Goal: Task Accomplishment & Management: Manage account settings

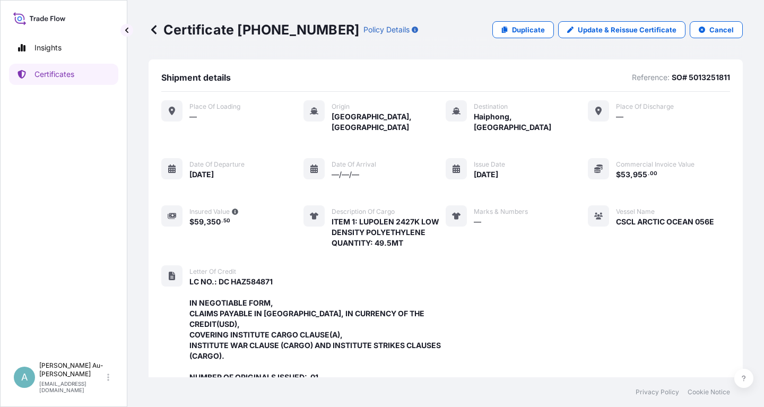
scroll to position [313, 0]
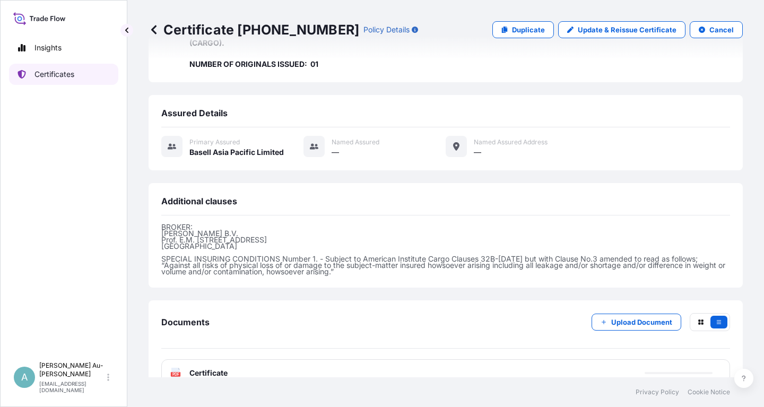
click at [81, 78] on link "Certificates" at bounding box center [63, 74] width 109 height 21
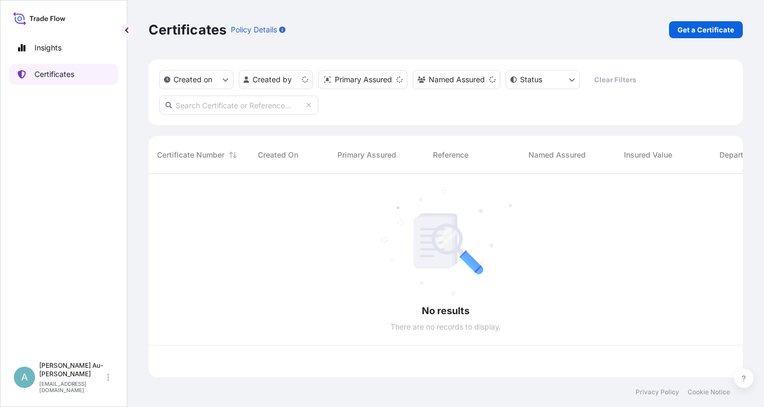
scroll to position [209, 594]
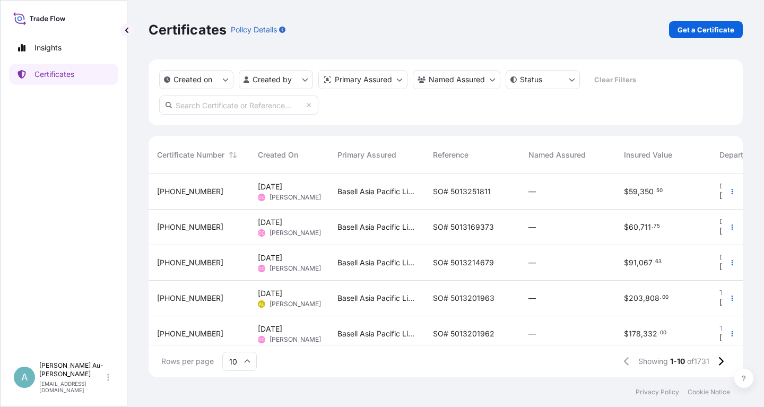
drag, startPoint x: 274, startPoint y: 108, endPoint x: 293, endPoint y: 109, distance: 19.1
click at [282, 108] on input "text" at bounding box center [238, 104] width 159 height 19
type input "1829-2"
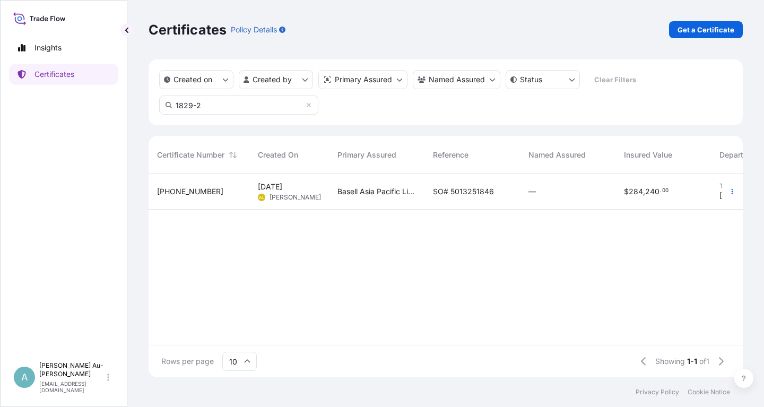
click at [439, 190] on span "SO# 5013251846" at bounding box center [463, 191] width 61 height 11
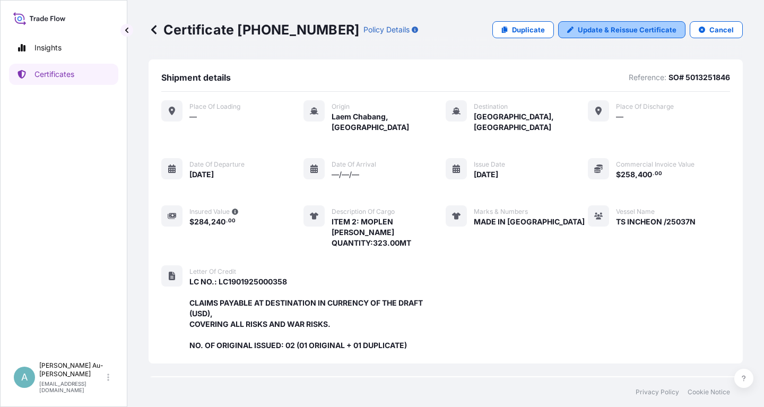
click at [612, 31] on p "Update & Reissue Certificate" at bounding box center [627, 29] width 99 height 11
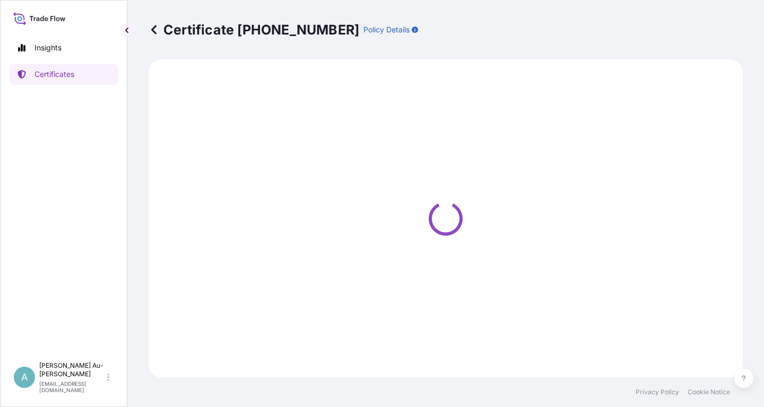
select select "Sea"
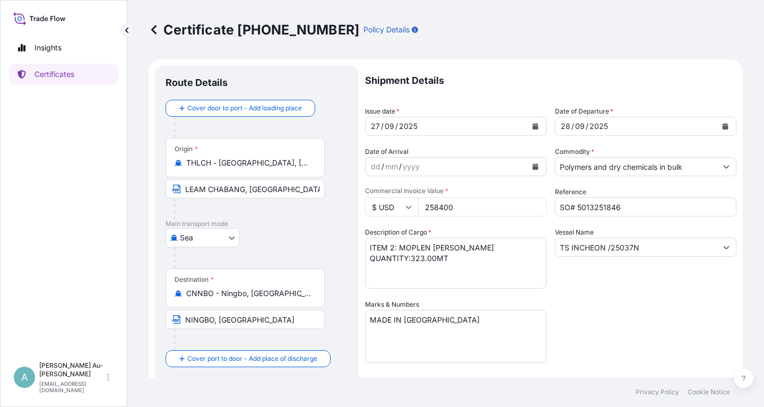
select select "32034"
click at [533, 129] on button "Calendar" at bounding box center [535, 126] width 17 height 17
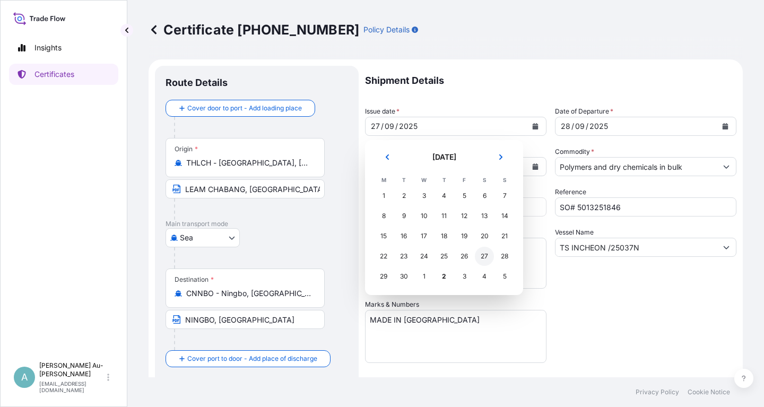
click at [485, 260] on div "27" at bounding box center [484, 256] width 19 height 19
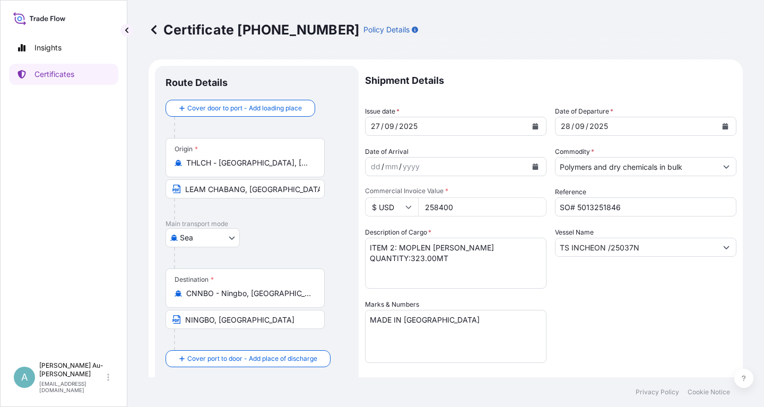
click at [638, 307] on div "Shipment Details Issue date * [DATE] Date of Departure * [DATE] Date of Arrival…" at bounding box center [550, 339] width 371 height 546
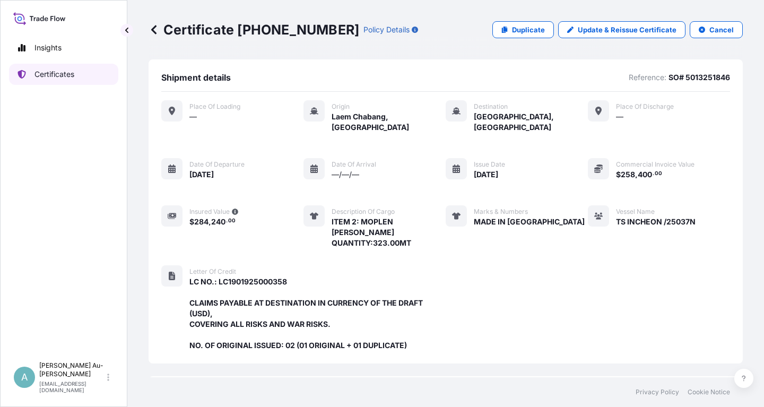
click at [49, 73] on p "Certificates" at bounding box center [54, 74] width 40 height 11
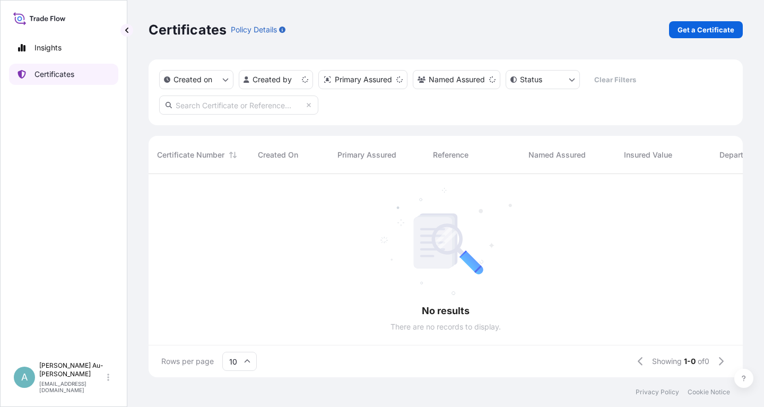
scroll to position [209, 594]
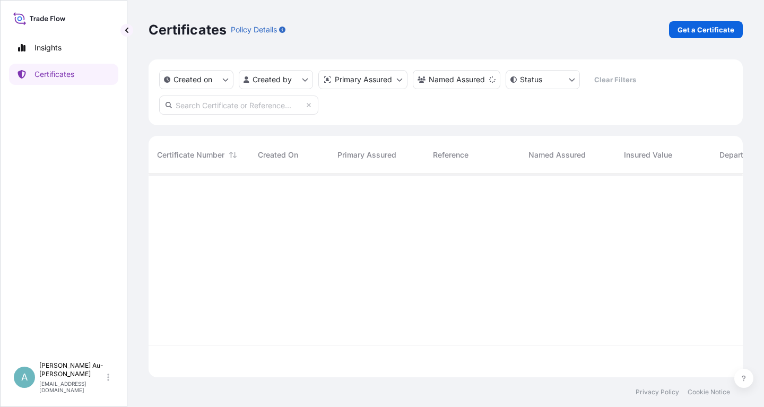
click at [265, 111] on input "text" at bounding box center [238, 104] width 159 height 19
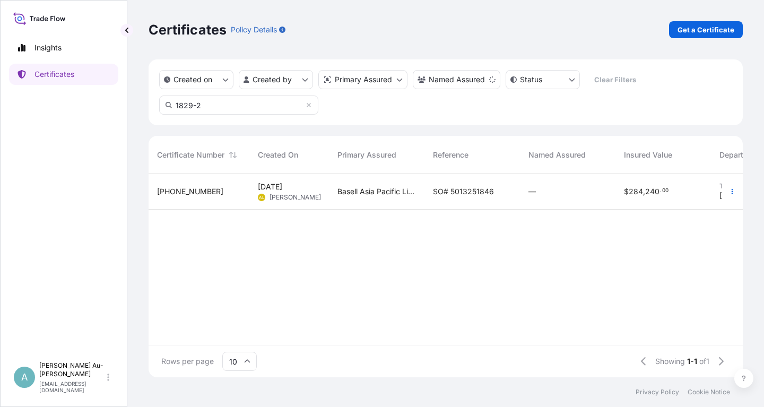
type input "1829-2"
click at [424, 201] on div "SO# 5013251846" at bounding box center [471, 192] width 95 height 36
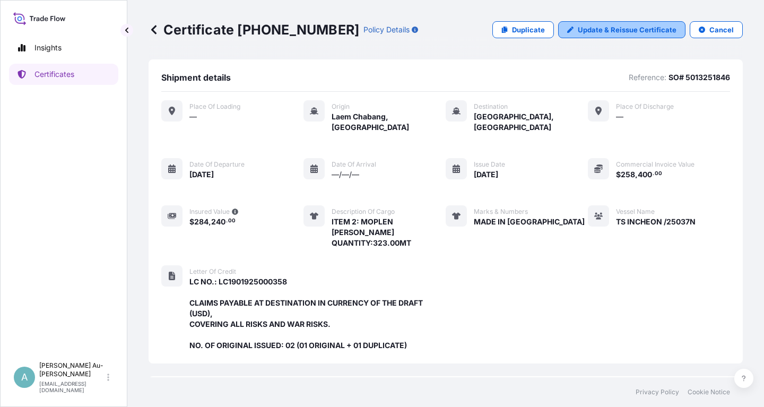
click at [650, 22] on link "Update & Reissue Certificate" at bounding box center [621, 29] width 127 height 17
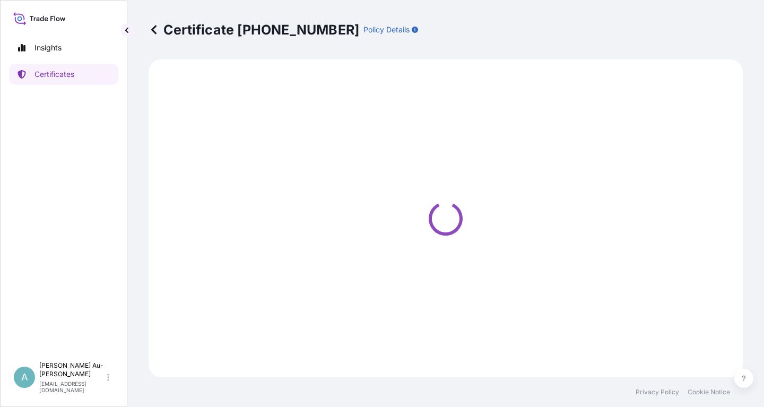
select select "Sea"
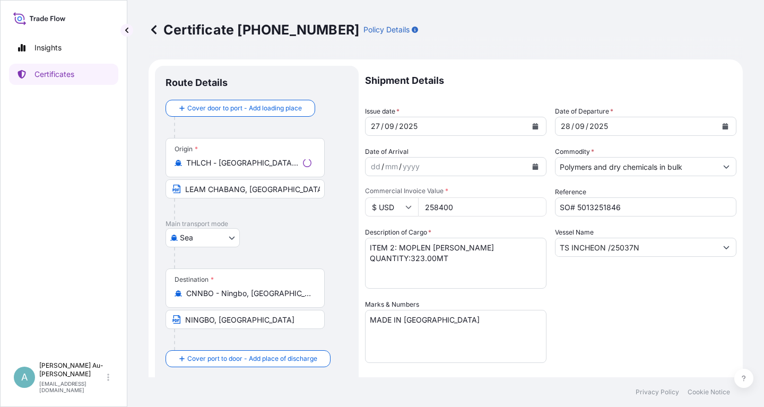
select select "32034"
click at [535, 127] on icon "Calendar" at bounding box center [536, 126] width 6 height 6
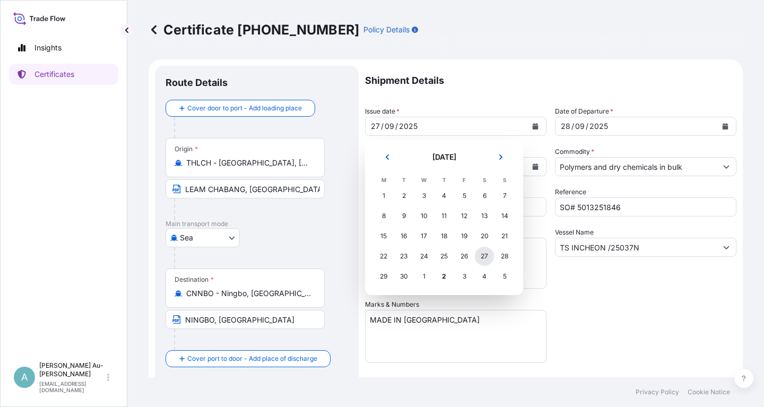
click at [483, 256] on div "27" at bounding box center [484, 256] width 19 height 19
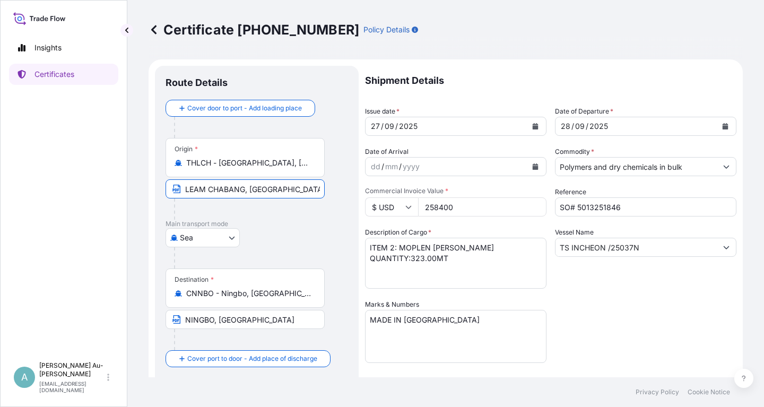
click at [194, 191] on input "LEAM CHABANG, [GEOGRAPHIC_DATA]" at bounding box center [244, 188] width 159 height 19
click at [194, 192] on input "[PERSON_NAME] CHABANG, [GEOGRAPHIC_DATA]" at bounding box center [244, 188] width 159 height 19
type input "LAEM CHABANG, [GEOGRAPHIC_DATA]"
click at [600, 313] on div "Shipment Details Issue date * [DATE] Date of Departure * [DATE] Date of Arrival…" at bounding box center [550, 339] width 371 height 546
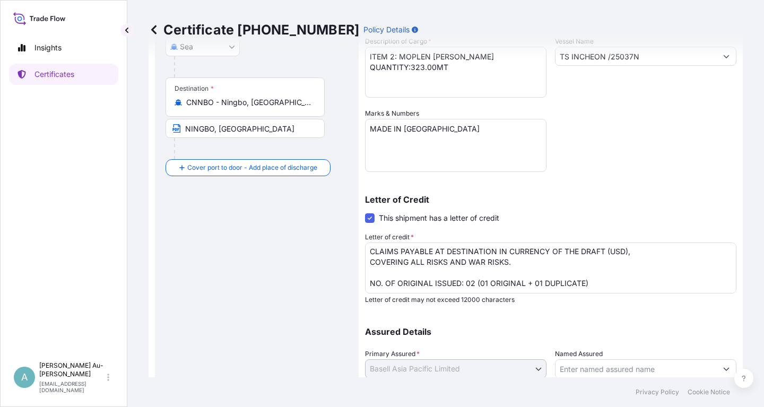
scroll to position [264, 0]
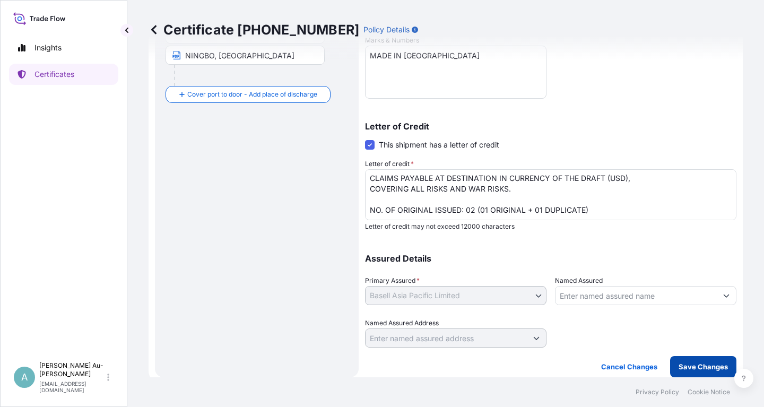
click at [682, 362] on p "Save Changes" at bounding box center [702, 366] width 49 height 11
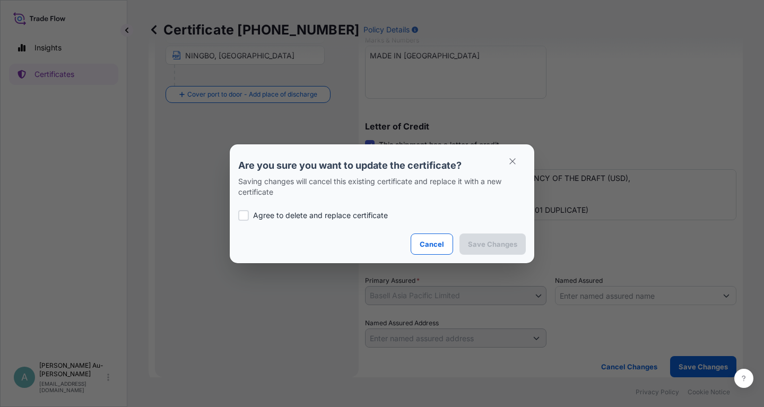
click at [294, 215] on p "Agree to delete and replace certificate" at bounding box center [320, 215] width 135 height 11
checkbox input "true"
click at [478, 240] on p "Save Changes" at bounding box center [492, 244] width 49 height 11
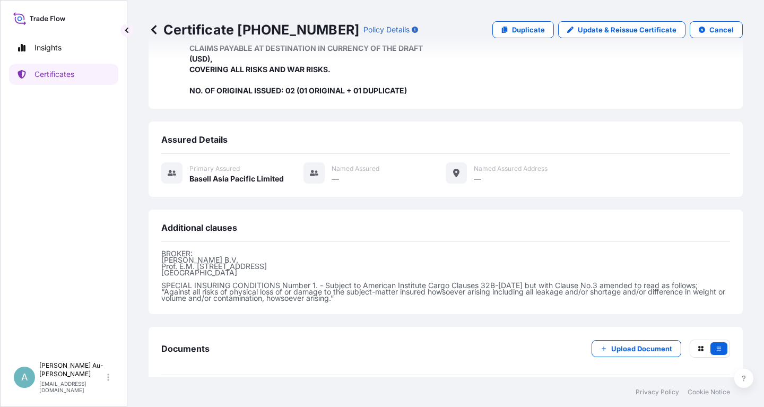
scroll to position [292, 0]
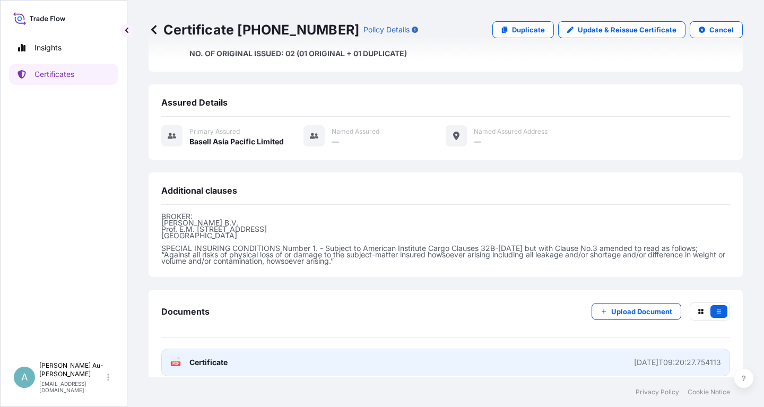
click at [293, 354] on link "PDF Certificate [DATE]T09:20:27.754113" at bounding box center [445, 362] width 569 height 28
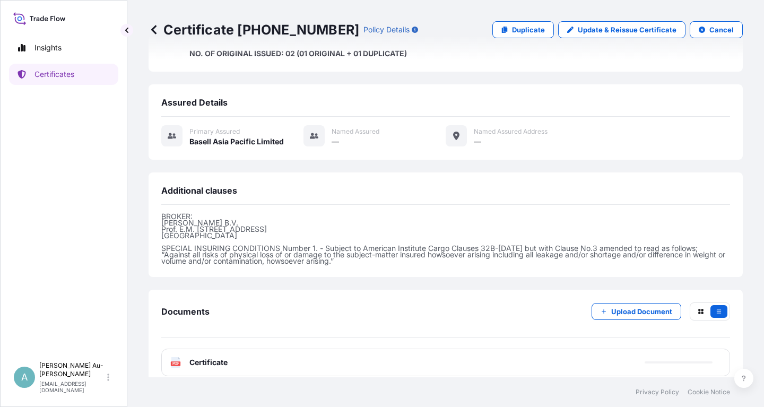
click at [55, 81] on link "Certificates" at bounding box center [63, 74] width 109 height 21
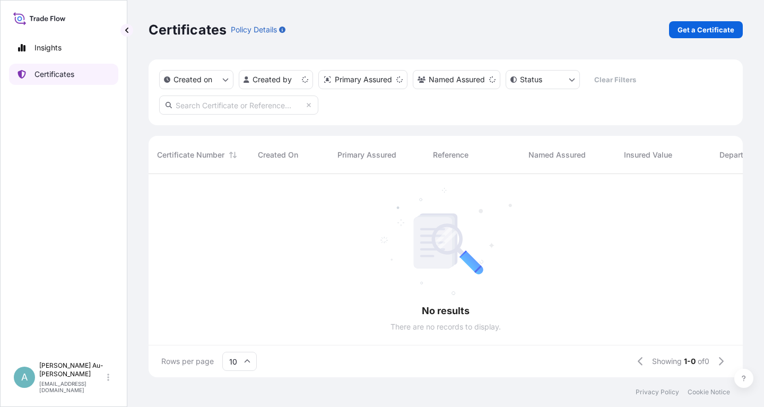
scroll to position [209, 594]
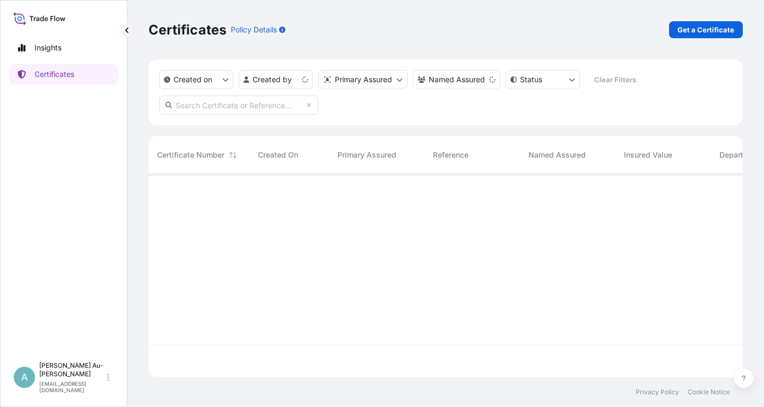
click at [225, 107] on input "text" at bounding box center [238, 104] width 159 height 19
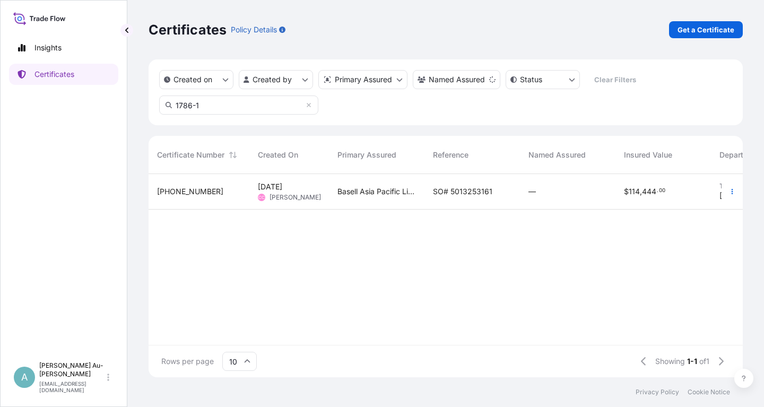
type input "1786-1"
click at [455, 193] on span "SO# 5013253161" at bounding box center [462, 191] width 59 height 11
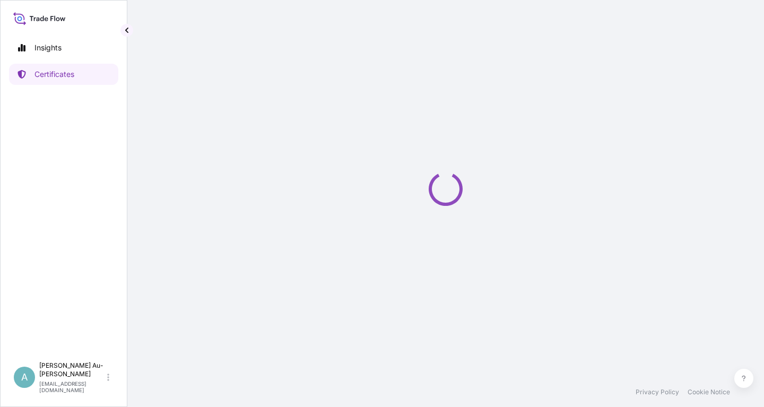
click at [455, 193] on icon "Loading" at bounding box center [445, 188] width 46 height 46
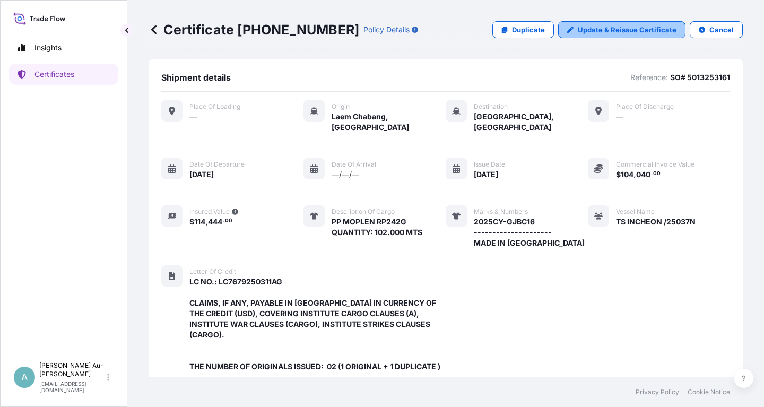
click at [603, 31] on p "Update & Reissue Certificate" at bounding box center [627, 29] width 99 height 11
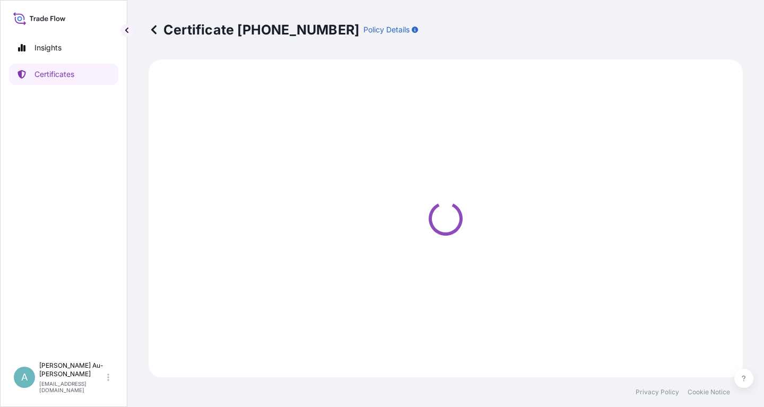
select select "Sea"
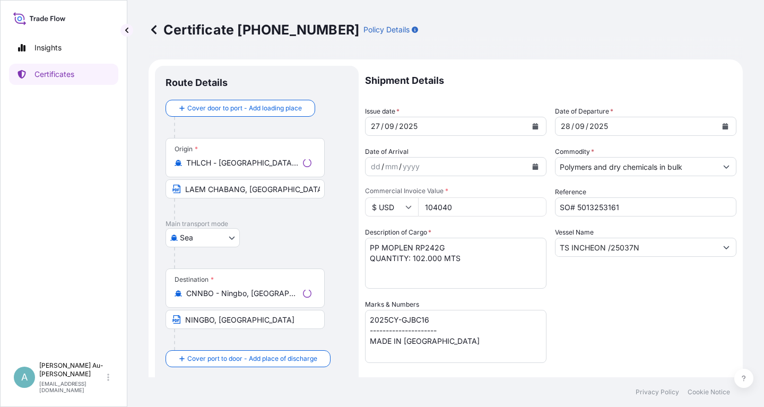
select select "32034"
click at [536, 124] on icon "Calendar" at bounding box center [536, 126] width 6 height 6
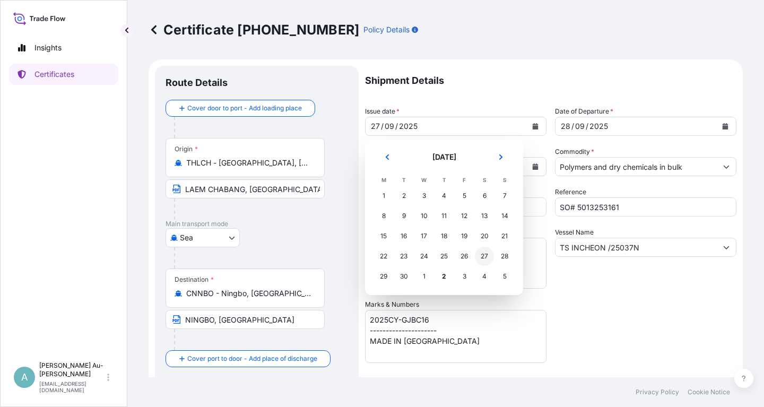
click at [484, 257] on div "27" at bounding box center [484, 256] width 19 height 19
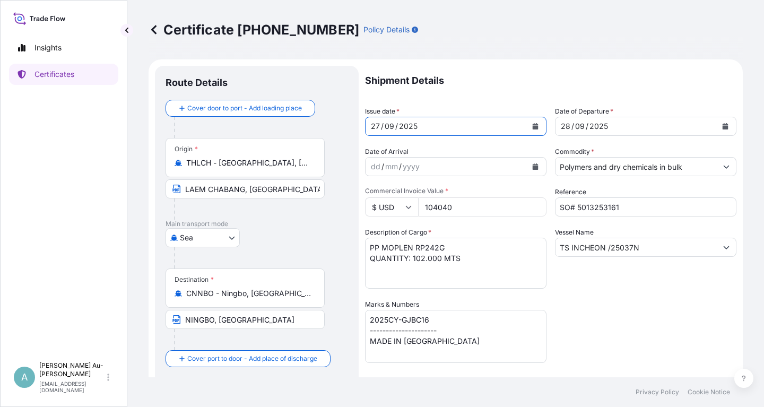
click at [584, 313] on div "Shipment Details Issue date * [DATE] Date of Departure * [DATE] Date of Arrival…" at bounding box center [550, 339] width 371 height 546
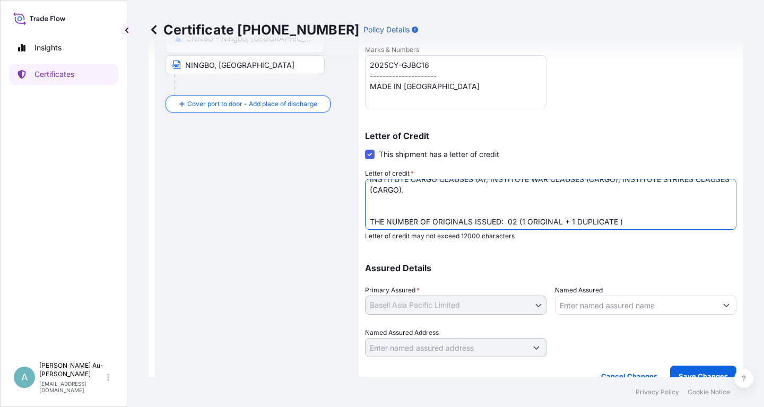
scroll to position [43, 0]
click at [375, 210] on textarea "LC NO.: LC7679250311AG CLAIMS, IF ANY, PAYABLE IN [GEOGRAPHIC_DATA] IN CURRENCY…" at bounding box center [550, 204] width 371 height 51
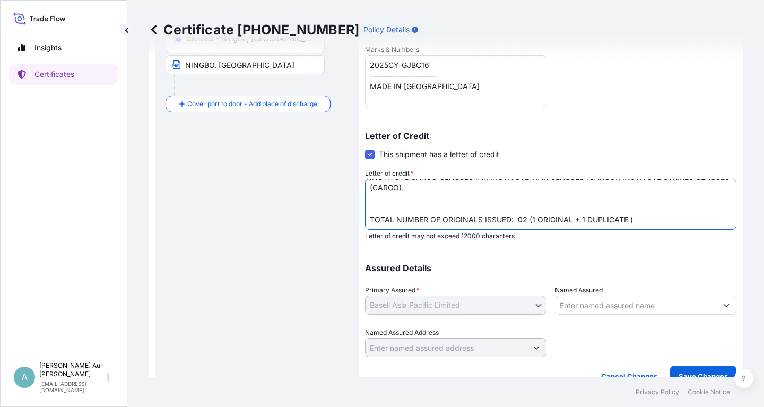
scroll to position [264, 0]
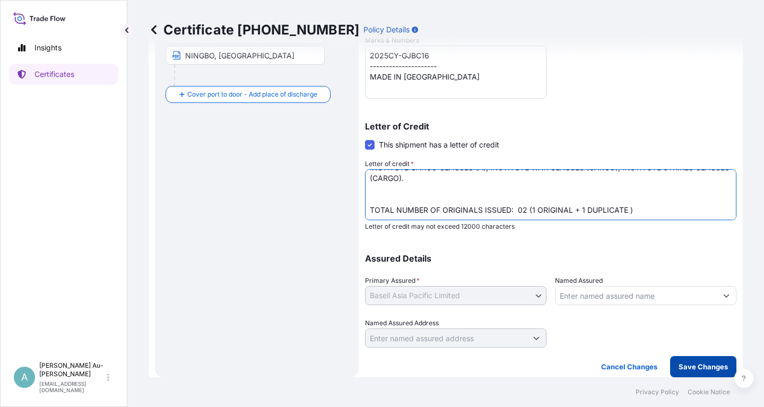
type textarea "LC NO.: LC7679250311AG CLAIMS, IF ANY, PAYABLE IN [GEOGRAPHIC_DATA] IN CURRENCY…"
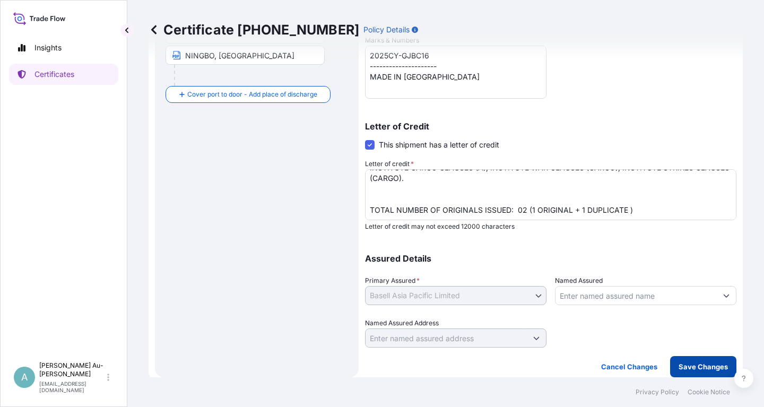
click at [684, 367] on p "Save Changes" at bounding box center [702, 366] width 49 height 11
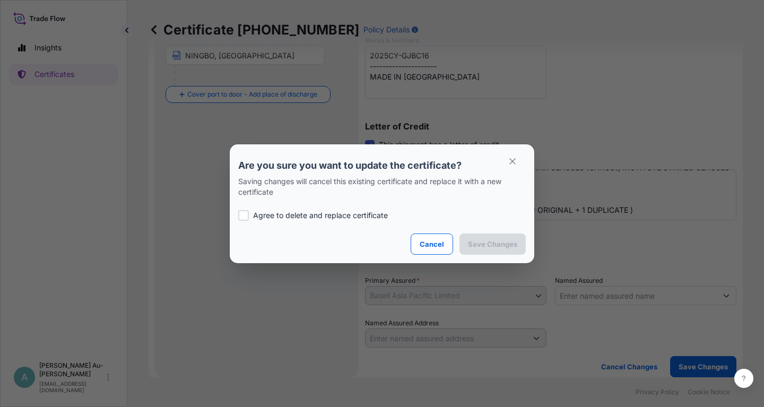
click at [258, 218] on p "Agree to delete and replace certificate" at bounding box center [320, 215] width 135 height 11
checkbox input "true"
click at [482, 249] on button "Save Changes" at bounding box center [492, 243] width 66 height 21
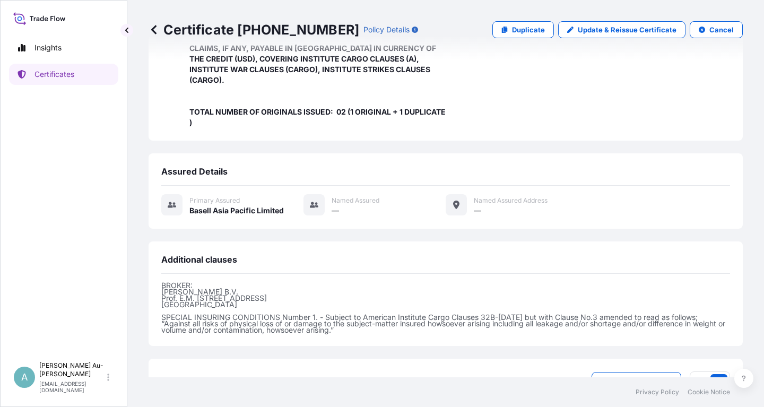
scroll to position [313, 0]
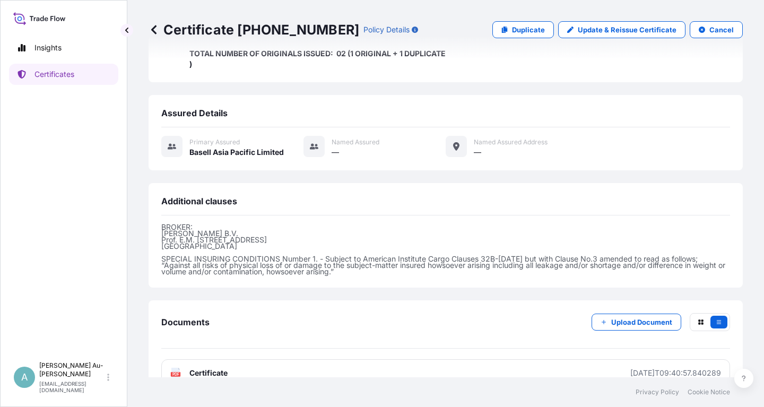
click at [213, 368] on span "Certificate" at bounding box center [208, 373] width 38 height 11
